Goal: Task Accomplishment & Management: Manage account settings

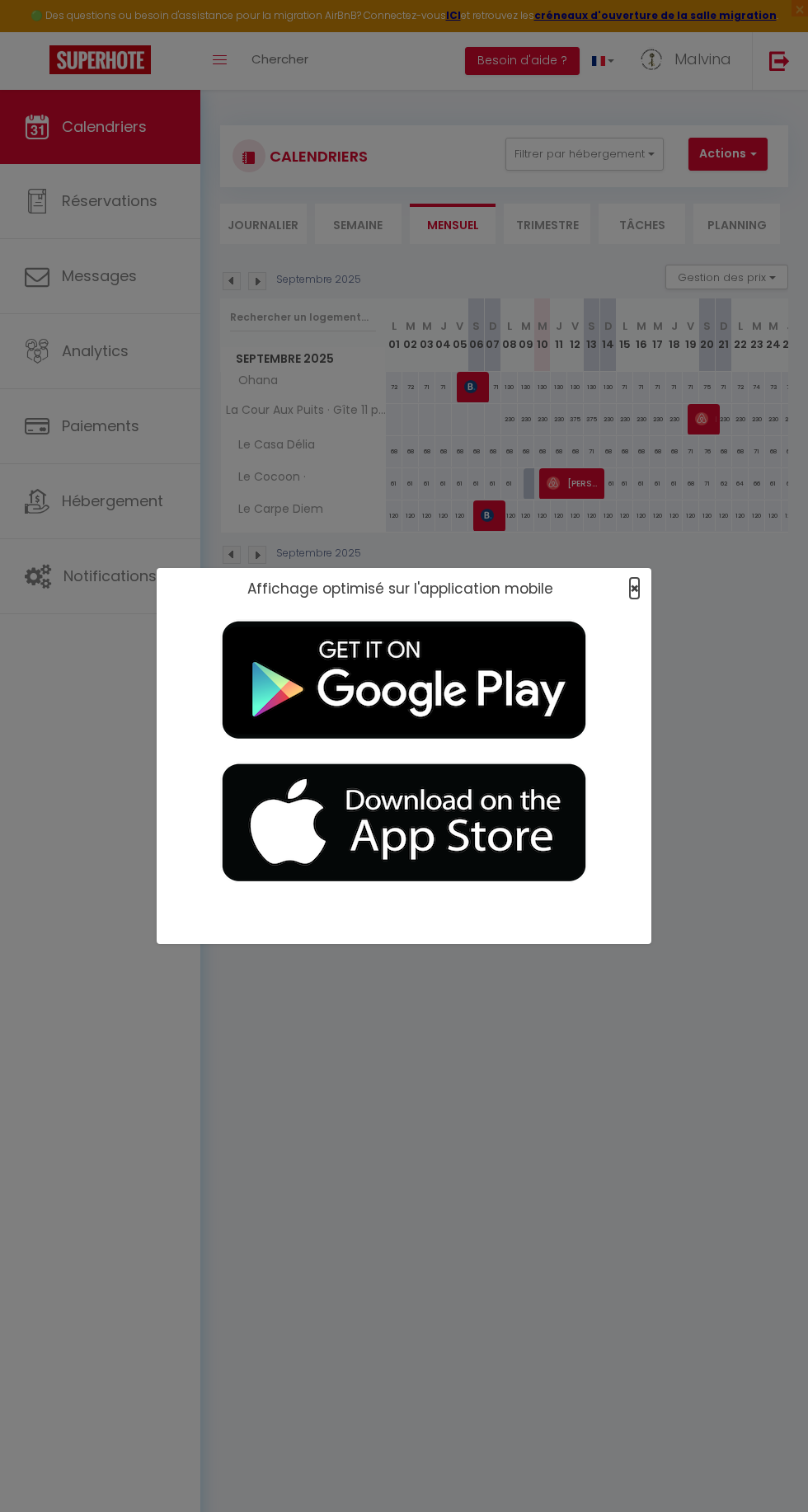
click at [638, 589] on span "×" at bounding box center [635, 588] width 9 height 20
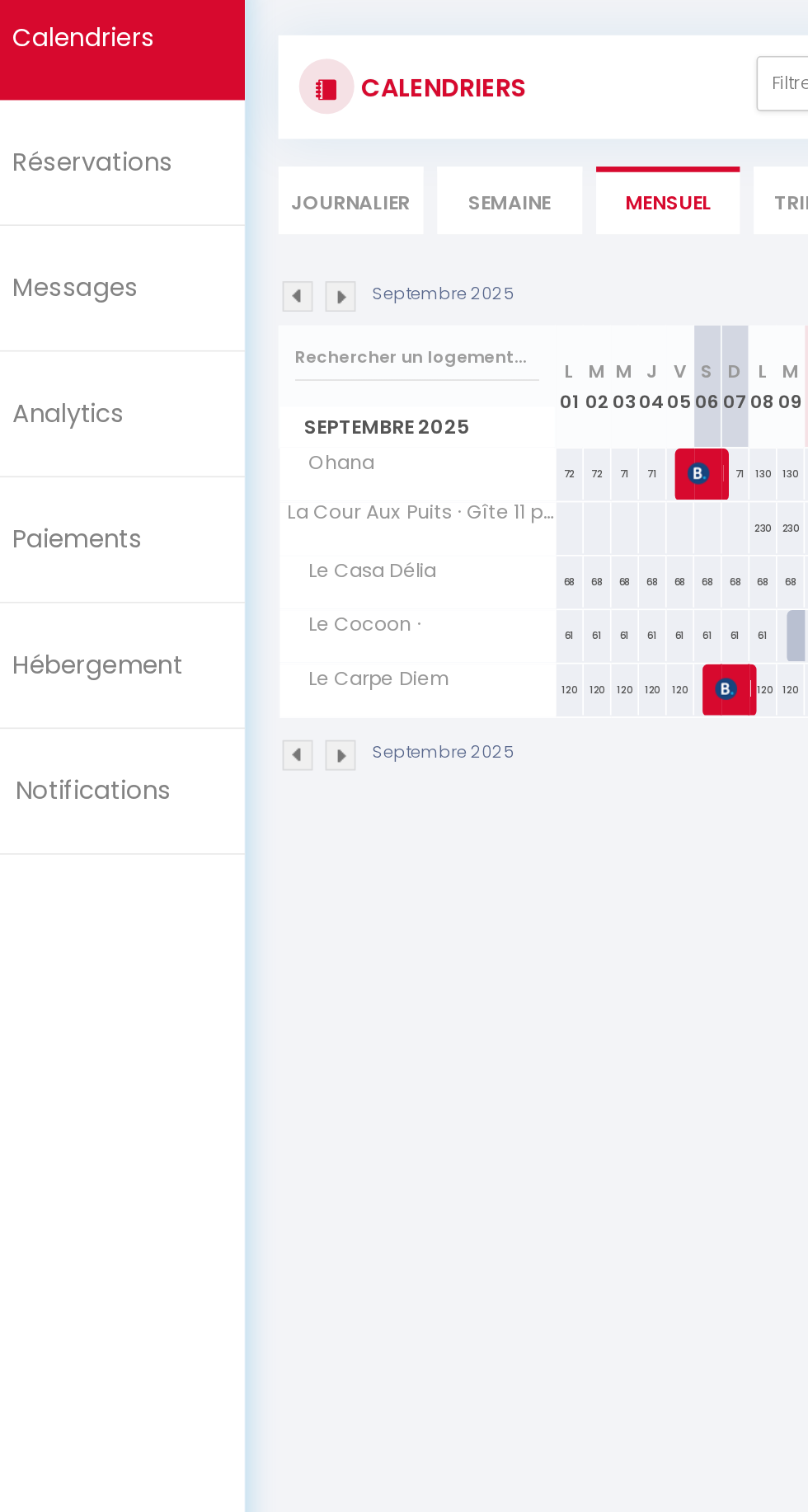
scroll to position [0, 92]
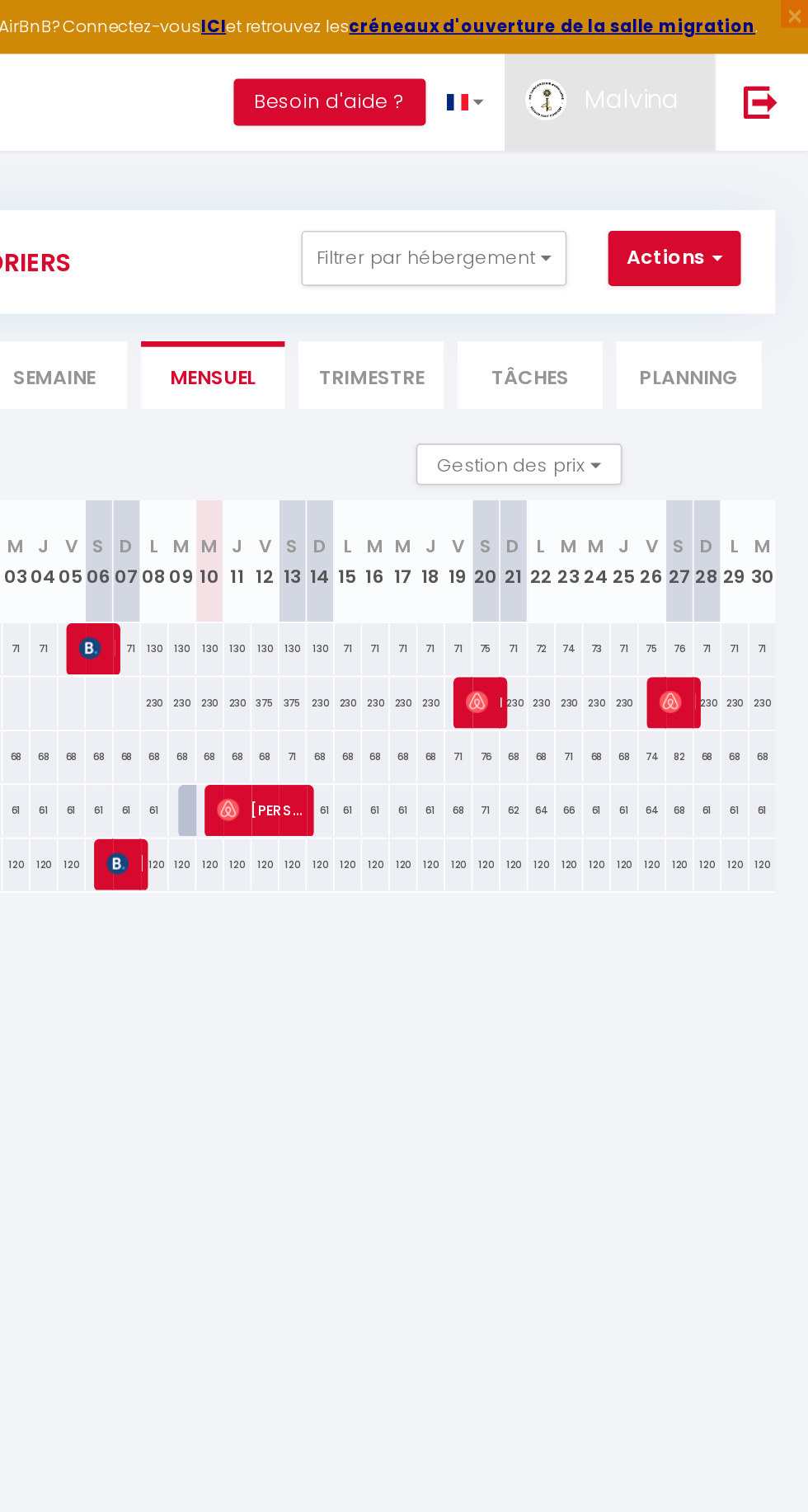
click at [713, 64] on span "Malvina" at bounding box center [703, 59] width 57 height 20
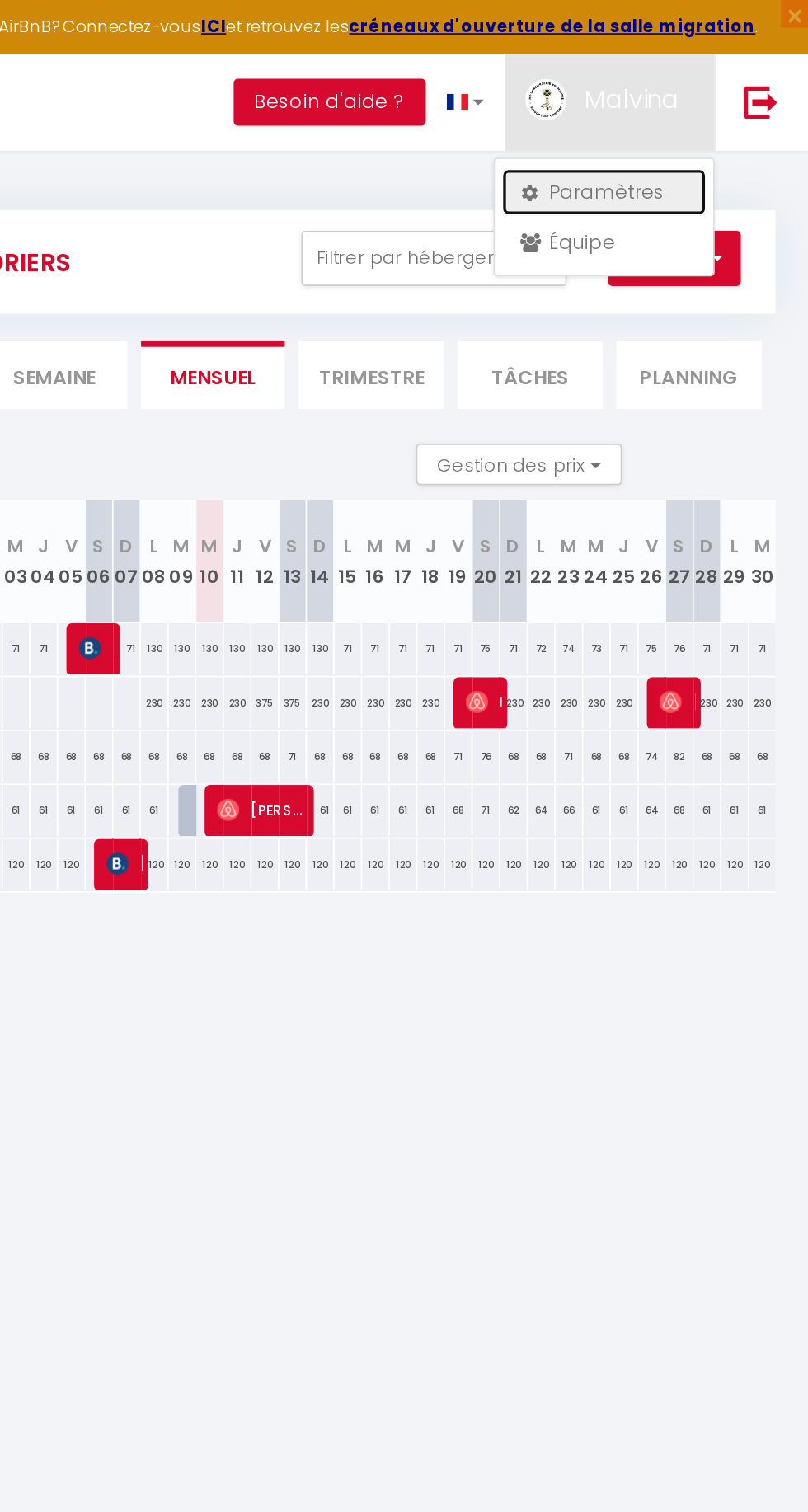
click at [692, 114] on link "Paramètres" at bounding box center [685, 115] width 122 height 28
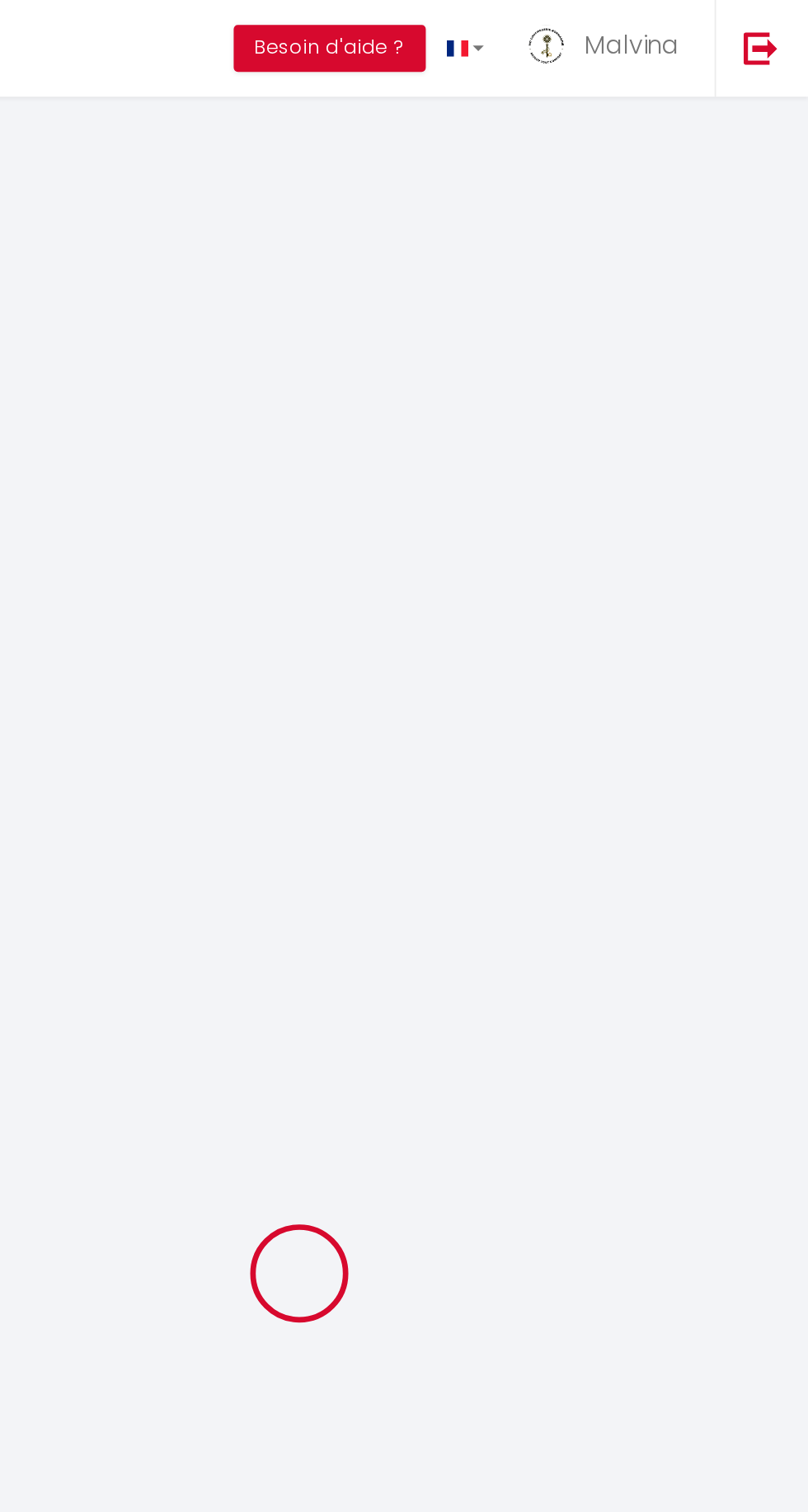
select select "fr"
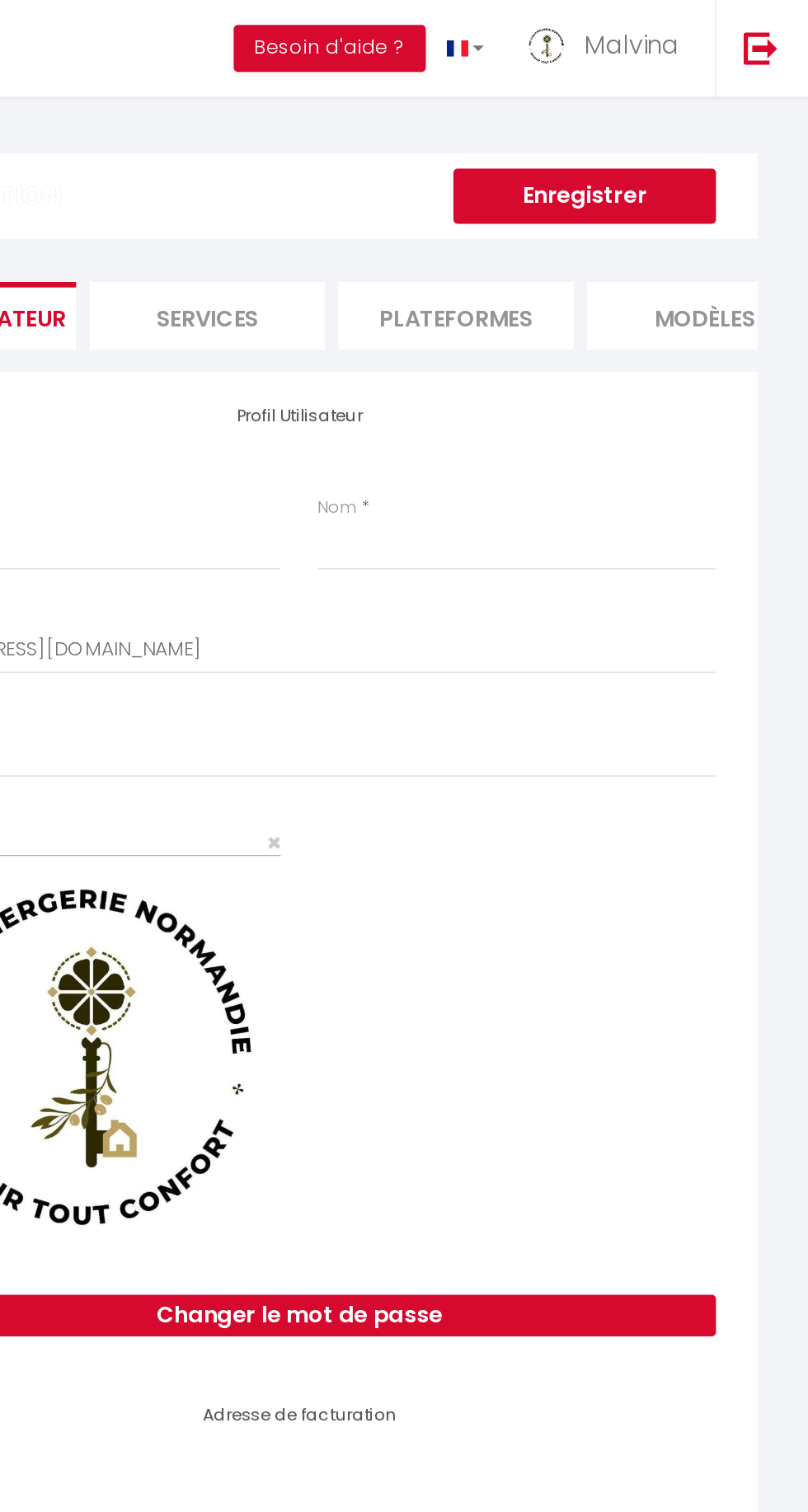
type input "Malvina"
type input "Deghelt"
type input "0763712271"
type input "10 lotissement des Catelets"
type input "27210"
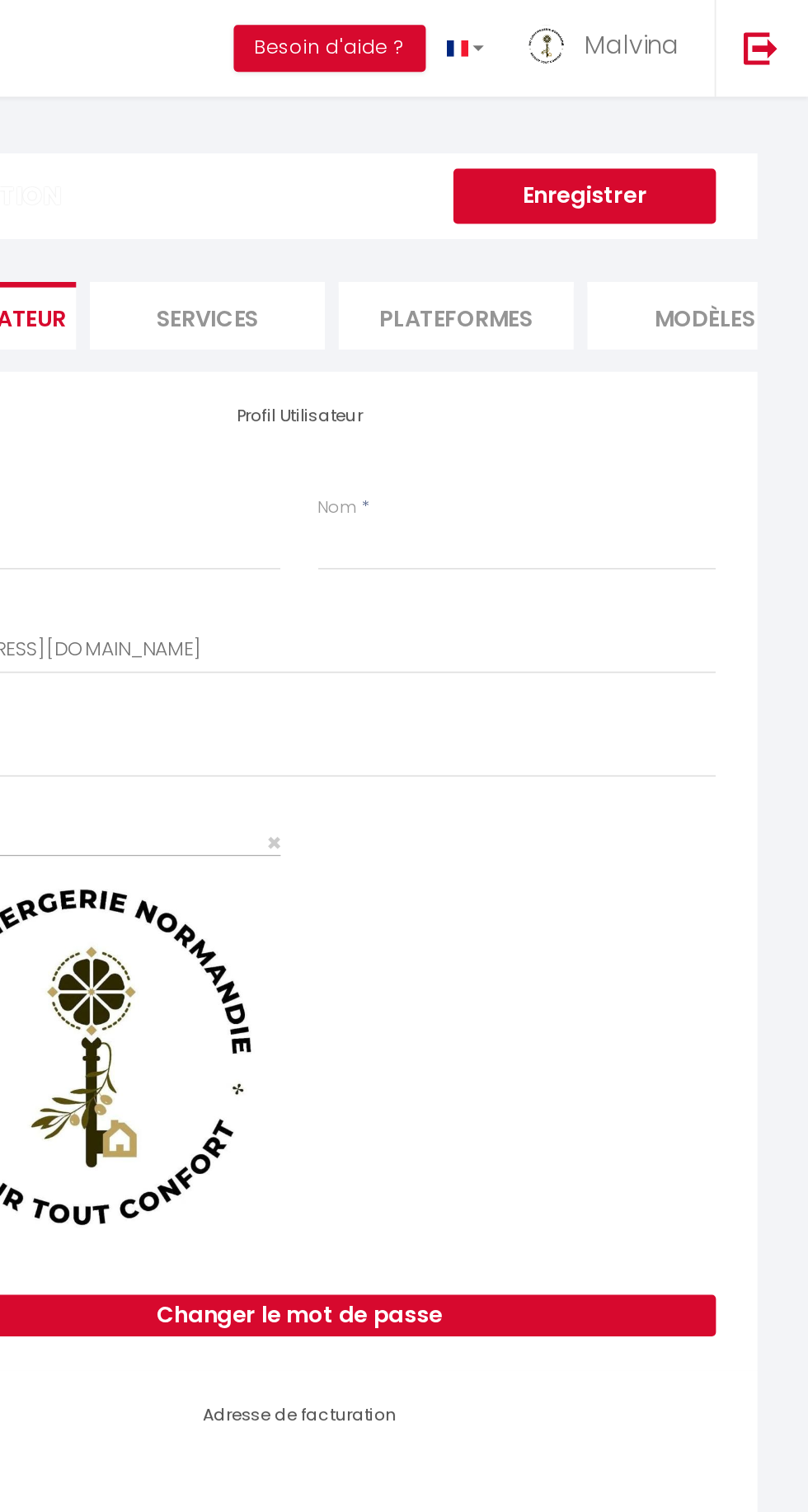
type input "Manneville La Raoult"
select select "28"
type input "NgNAy2620pXQ8O4TII72PPjDl"
type input "WP2MZnwZZ9UgtRdzNNYlwsf4w"
type input "[URL][DOMAIN_NAME]"
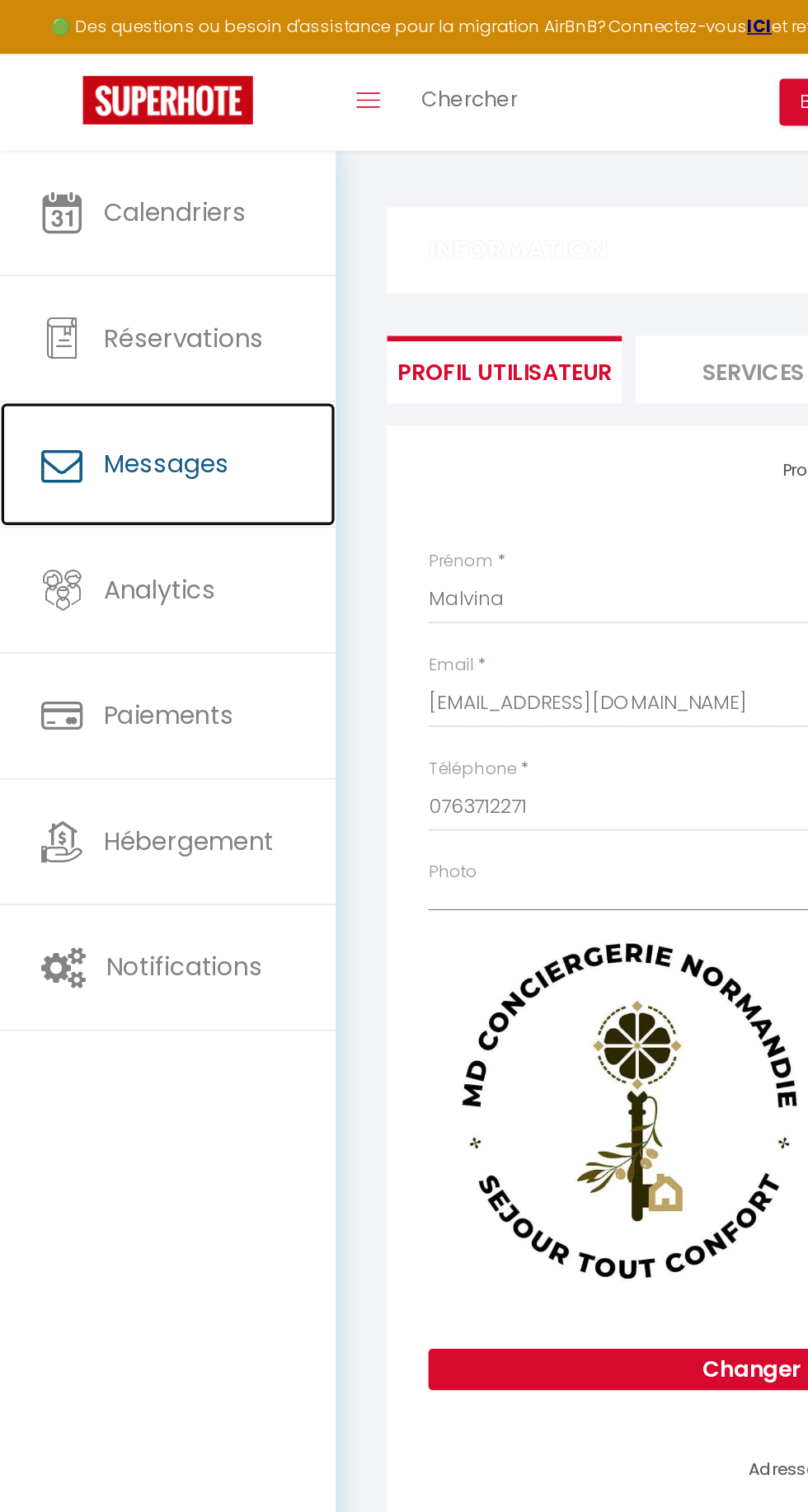
click at [105, 270] on span "Messages" at bounding box center [99, 276] width 75 height 20
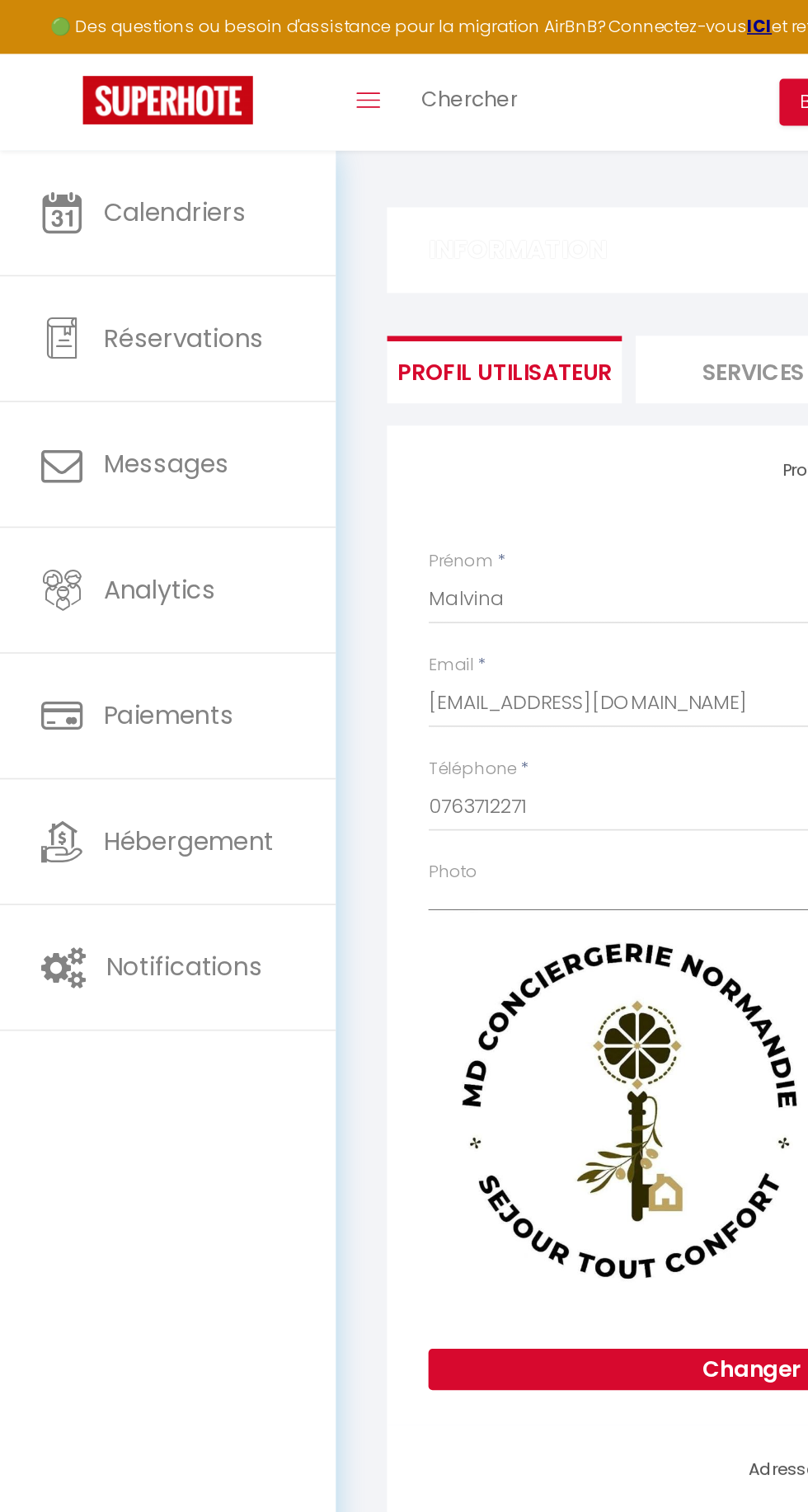
select select "message"
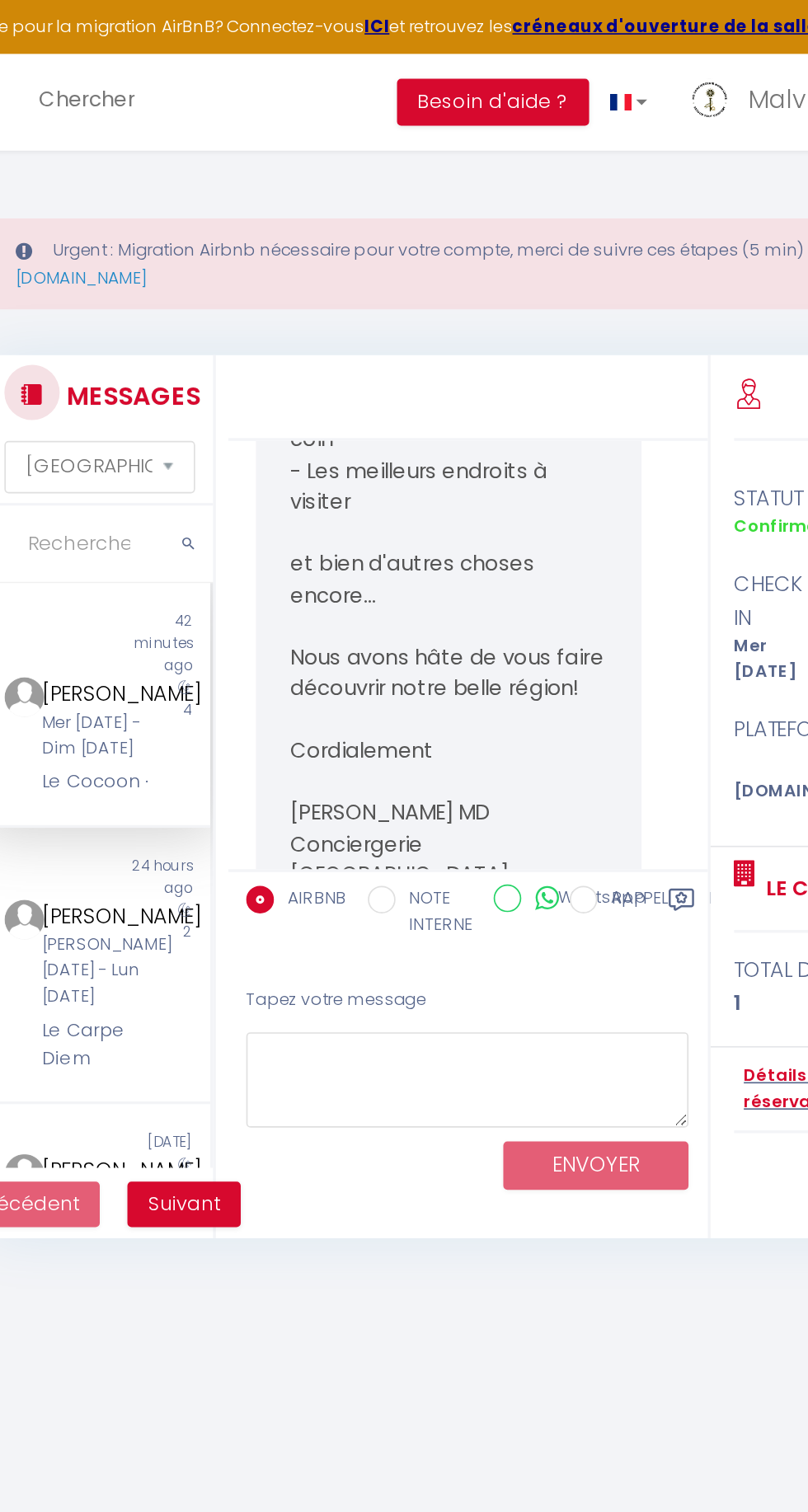
scroll to position [3879, 0]
